Goal: Task Accomplishment & Management: Complete application form

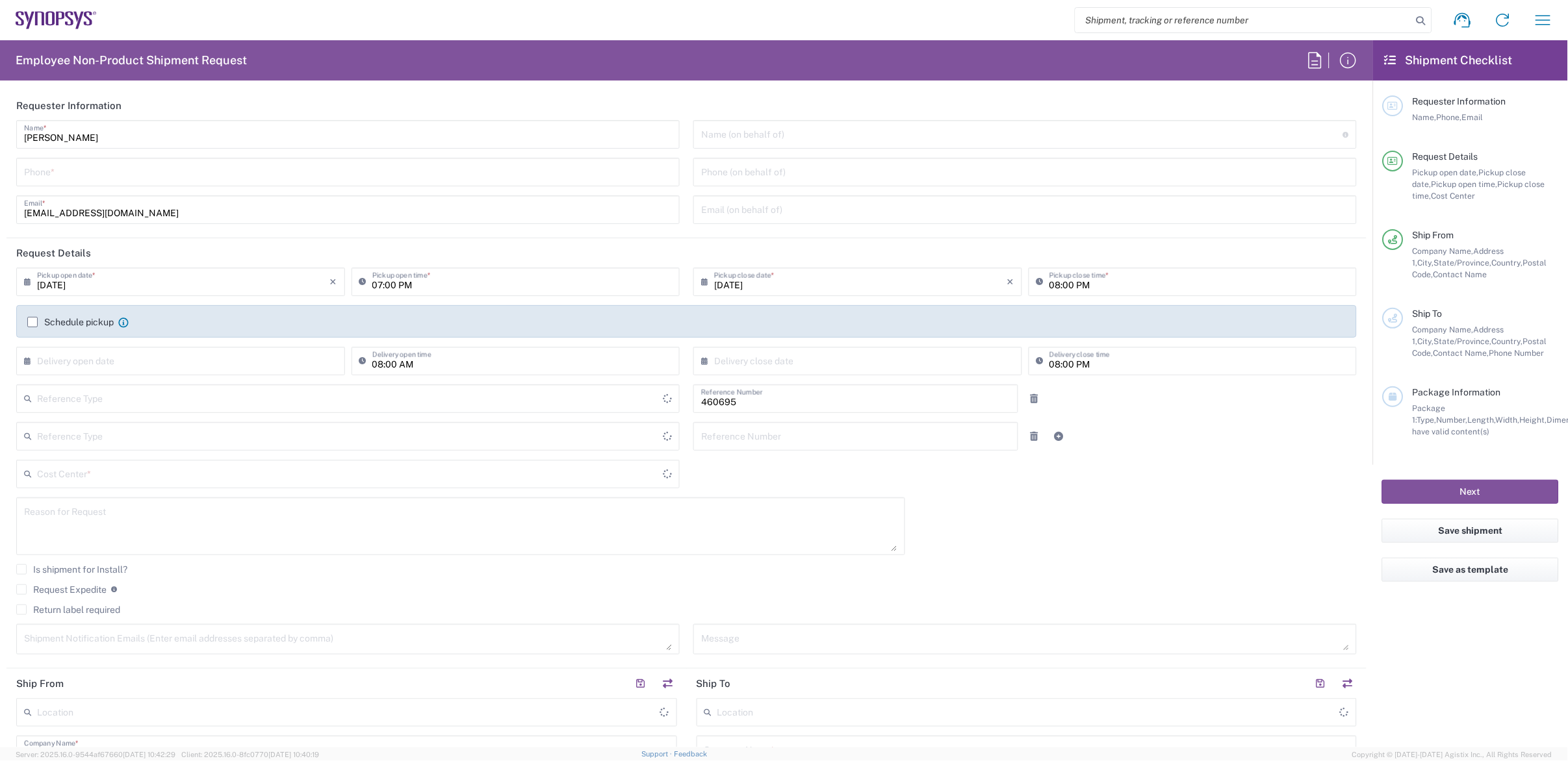
type input "Department"
type input "Delivered at Place"
type input "US01, SDG, M, HAPSOp 460695"
type input "[GEOGRAPHIC_DATA]"
type input "[US_STATE]"
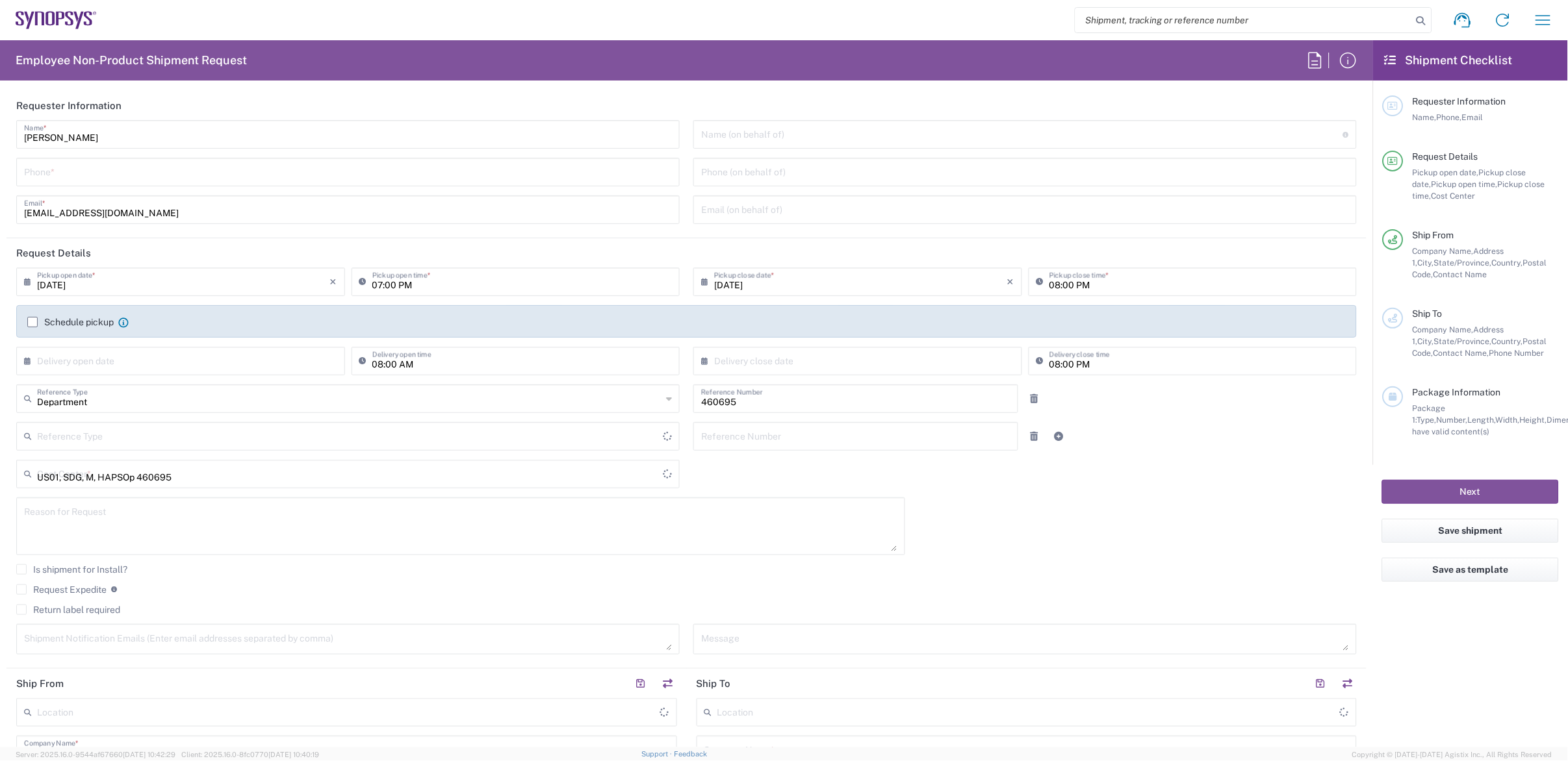
type input "[GEOGRAPHIC_DATA]"
click at [41, 18] on icon at bounding box center [56, 19] width 82 height 18
